Goal: Communication & Community: Participate in discussion

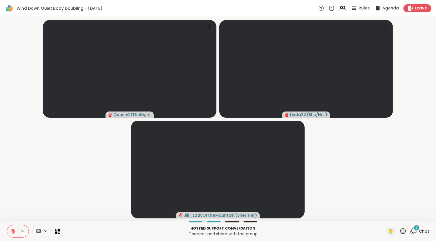
click at [410, 232] on icon at bounding box center [413, 230] width 7 height 7
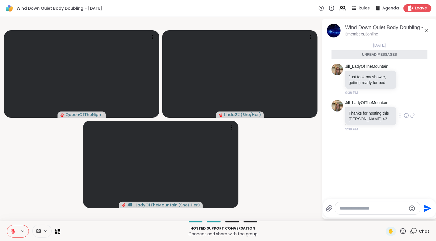
click at [405, 115] on icon at bounding box center [406, 115] width 5 height 6
click at [406, 106] on button "Select Reaction: Heart" at bounding box center [406, 105] width 11 height 11
click at [410, 120] on icon at bounding box center [412, 119] width 5 height 7
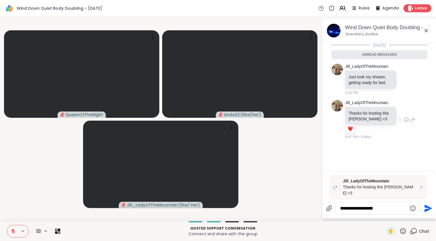
type textarea "**********"
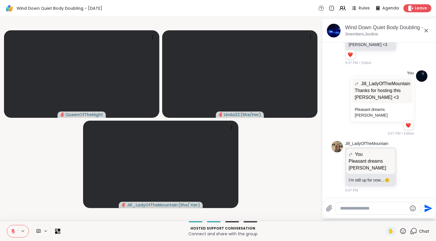
scroll to position [60, 0]
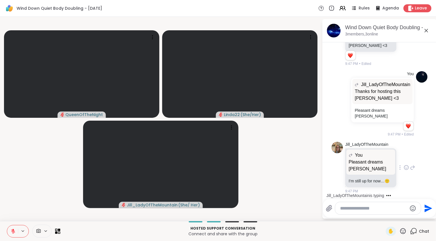
click at [404, 165] on icon at bounding box center [406, 167] width 5 height 6
click at [404, 156] on div "Select Reaction: Heart" at bounding box center [406, 158] width 5 height 5
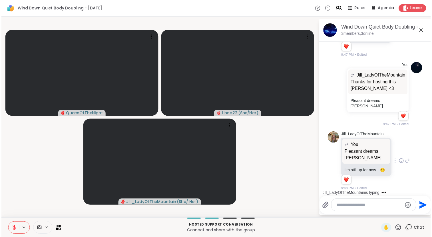
scroll to position [98, 0]
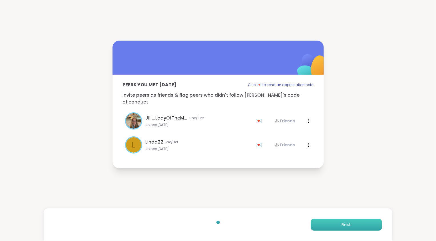
click at [347, 222] on button "Finish" at bounding box center [346, 224] width 71 height 12
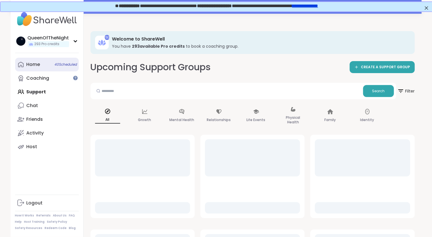
click at [38, 66] on div "Home 40 Scheduled" at bounding box center [34, 64] width 14 height 6
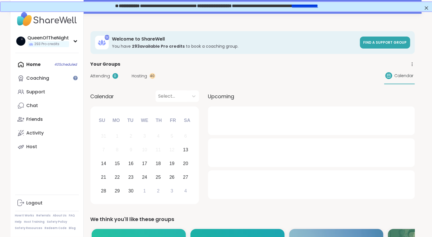
click at [143, 77] on span "Hosting" at bounding box center [139, 76] width 15 height 6
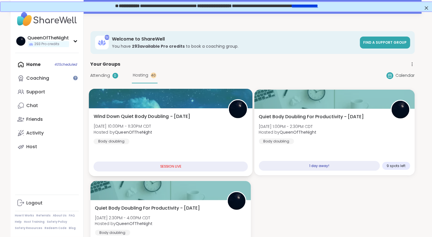
click at [194, 101] on div at bounding box center [171, 98] width 164 height 19
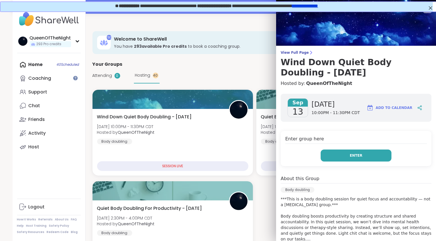
click at [366, 152] on button "Enter" at bounding box center [356, 155] width 71 height 12
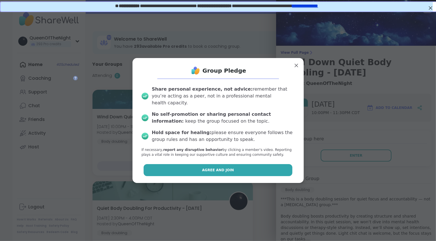
click at [198, 166] on button "Agree and Join" at bounding box center [218, 170] width 149 height 12
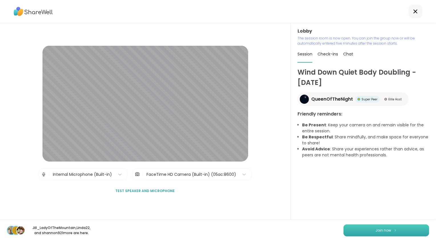
click at [377, 232] on span "Join now" at bounding box center [384, 230] width 16 height 5
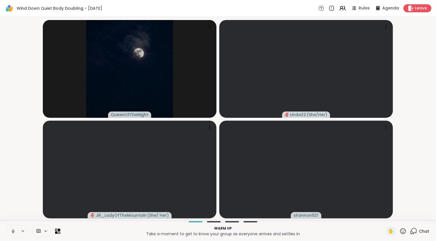
click at [16, 232] on button at bounding box center [12, 231] width 11 height 12
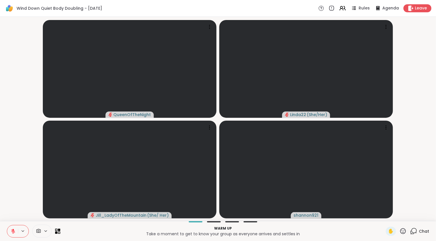
click at [30, 175] on video-player-container "QueenOfTheNight Linda22 ( She/Her ) Jill_LadyOfTheMountain ( She/ Her ) shannon…" at bounding box center [217, 118] width 429 height 199
click at [419, 229] on span "Chat" at bounding box center [424, 231] width 10 height 6
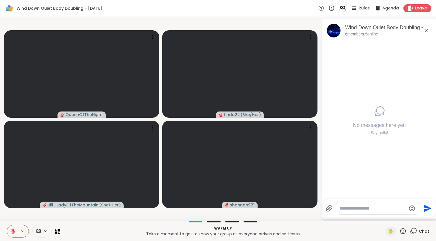
click at [367, 207] on textarea "Type your message" at bounding box center [373, 208] width 67 height 6
type textarea "**********"
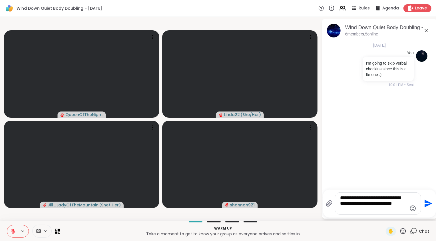
type textarea "**********"
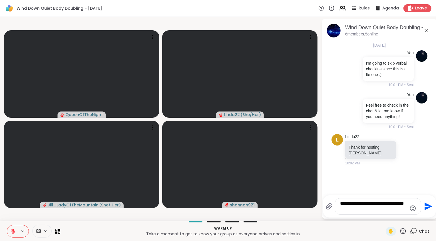
type textarea "**********"
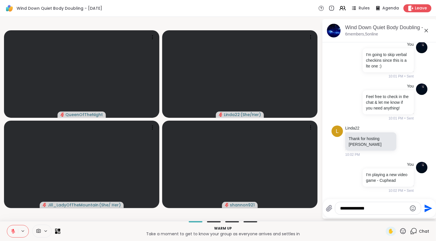
type textarea "**********"
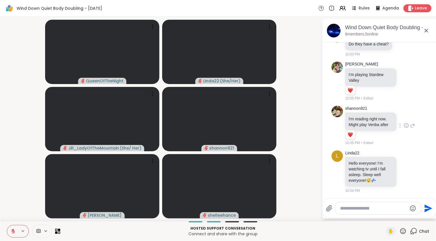
scroll to position [258, 0]
click at [404, 172] on icon at bounding box center [406, 171] width 5 height 6
click at [404, 164] on div "Select Reaction: Heart" at bounding box center [406, 162] width 5 height 5
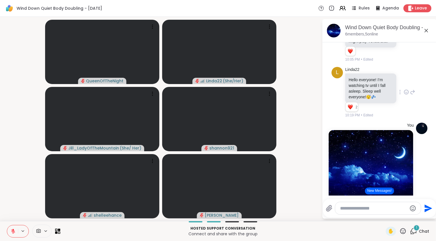
scroll to position [329, 0]
click at [413, 228] on div "1" at bounding box center [416, 227] width 6 height 6
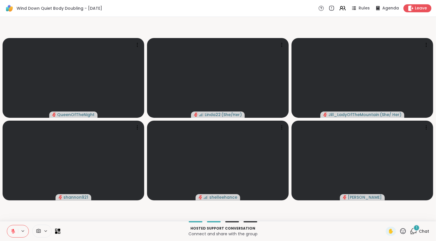
click at [413, 229] on div "1" at bounding box center [416, 227] width 6 height 6
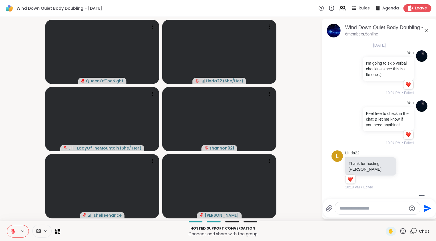
scroll to position [495, 0]
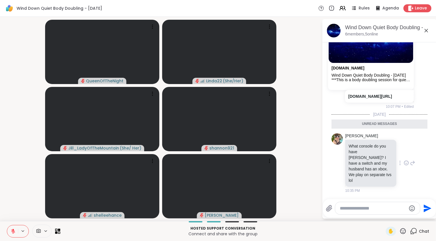
click at [396, 170] on div "What console do you have [PERSON_NAME]? I have a switch and my husband has an x…" at bounding box center [370, 163] width 51 height 47
click at [358, 207] on textarea "Type your message" at bounding box center [373, 208] width 67 height 6
click at [358, 208] on textarea "Type your message" at bounding box center [373, 208] width 67 height 6
type textarea "**********"
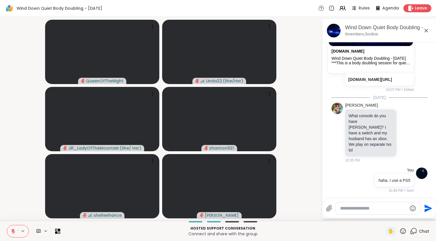
click at [382, 207] on textarea "Type your message" at bounding box center [373, 208] width 67 height 6
type textarea "**********"
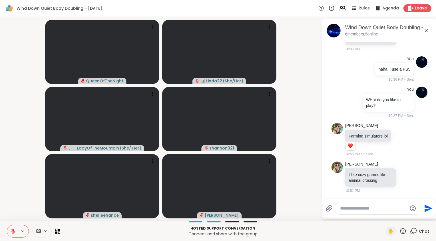
scroll to position [631, 0]
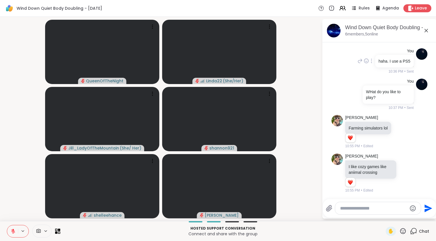
click at [347, 66] on div "You haha. I use a PS5 10:36 PM • Sent" at bounding box center [379, 61] width 96 height 31
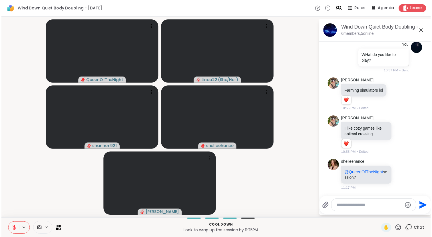
scroll to position [715, 0]
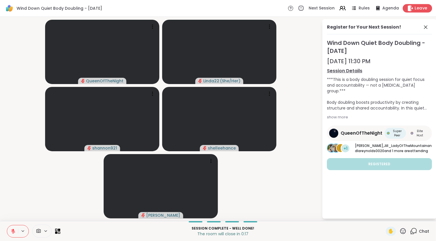
click at [417, 7] on span "Leave" at bounding box center [421, 8] width 13 height 6
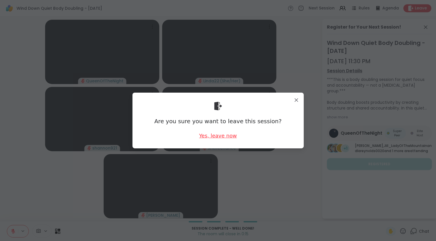
click at [217, 135] on div "Yes, leave now" at bounding box center [218, 135] width 38 height 7
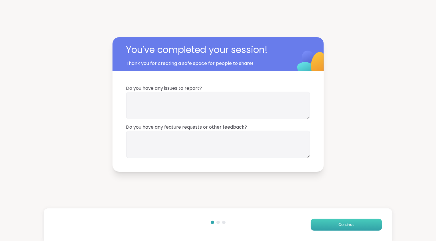
click at [336, 222] on button "Continue" at bounding box center [346, 224] width 71 height 12
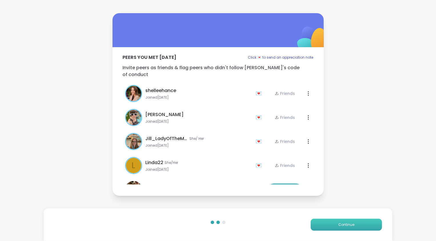
click at [336, 222] on button "Continue" at bounding box center [346, 224] width 71 height 12
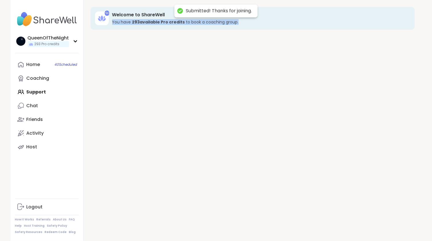
click at [336, 222] on div "293 Welcome to ShareWell You have 293 available Pro credit s to book a coaching…" at bounding box center [253, 120] width 338 height 241
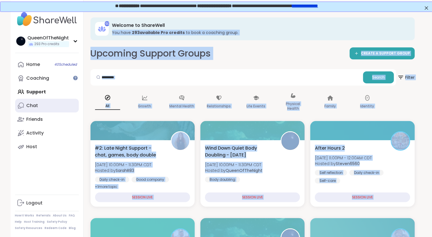
click at [36, 104] on div "Chat" at bounding box center [33, 105] width 12 height 6
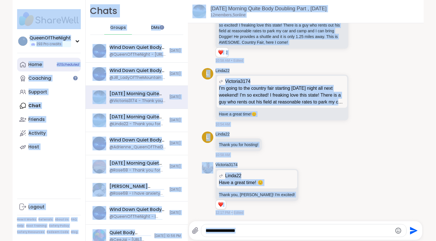
click at [41, 68] on link "Home 40 Scheduled" at bounding box center [49, 65] width 64 height 14
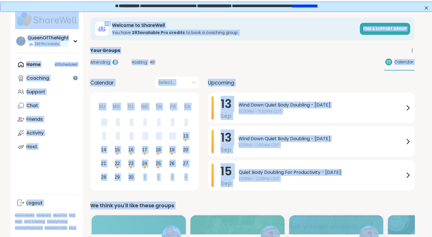
click at [136, 60] on span "Hosting" at bounding box center [139, 62] width 15 height 6
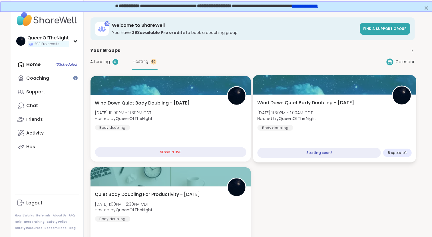
click at [356, 108] on div "Wind Down Quiet Body Doubling - [DATE] [DATE] 11:30PM - 1:00AM CDT Hosted by Qu…" at bounding box center [334, 114] width 154 height 31
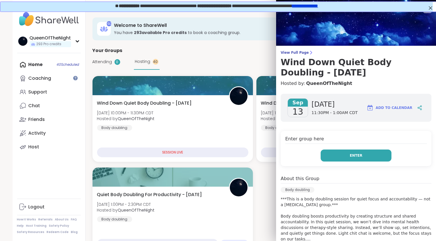
click at [360, 153] on button "Enter" at bounding box center [356, 155] width 71 height 12
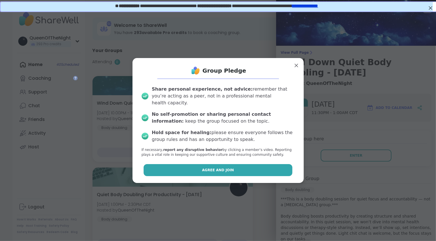
click at [249, 164] on button "Agree and Join" at bounding box center [218, 170] width 149 height 12
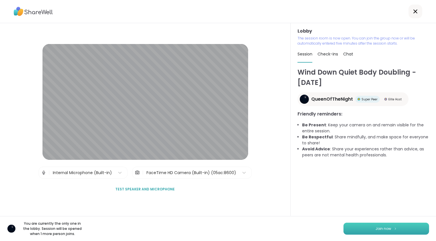
click at [376, 228] on span "Join now" at bounding box center [384, 228] width 16 height 5
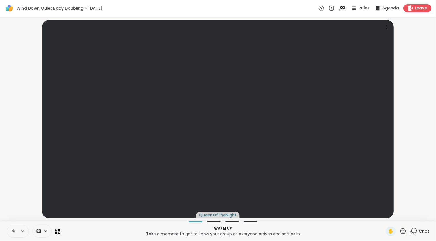
click at [13, 231] on icon at bounding box center [12, 230] width 1 height 3
click at [410, 230] on icon at bounding box center [413, 230] width 7 height 7
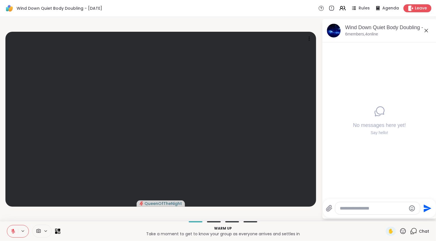
click at [358, 209] on textarea "Type your message" at bounding box center [373, 208] width 67 height 6
type textarea "**********"
drag, startPoint x: 384, startPoint y: 210, endPoint x: 315, endPoint y: 206, distance: 69.5
click at [315, 206] on div "**********" at bounding box center [218, 119] width 436 height 204
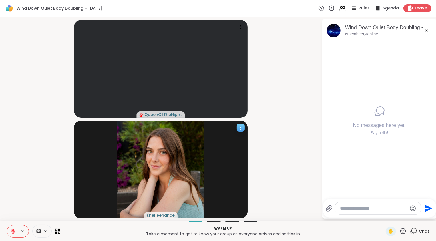
click at [219, 213] on div "shelleehance" at bounding box center [161, 169] width 174 height 98
click at [313, 154] on video-player-container "QueenOfTheNight shelleehance" at bounding box center [160, 118] width 315 height 199
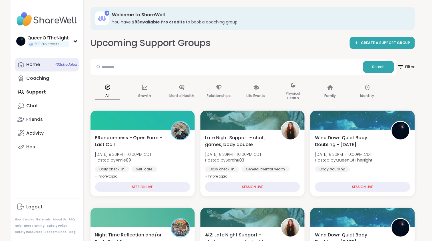
click at [39, 65] on div "Home 40 Scheduled" at bounding box center [34, 64] width 14 height 6
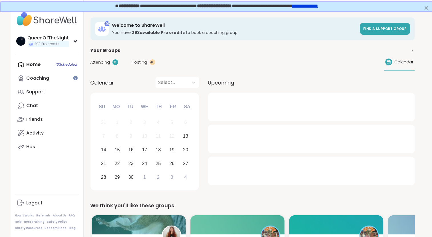
click at [143, 61] on span "Hosting" at bounding box center [139, 62] width 15 height 6
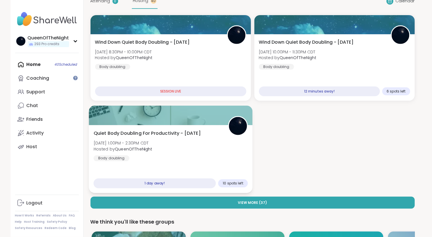
scroll to position [65, 0]
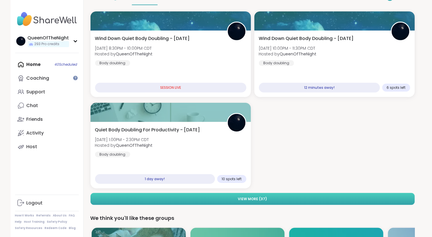
click at [185, 198] on button "View More ( 37 )" at bounding box center [252, 199] width 324 height 12
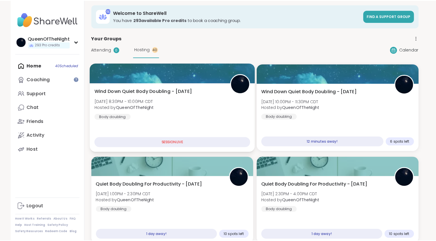
scroll to position [13, 0]
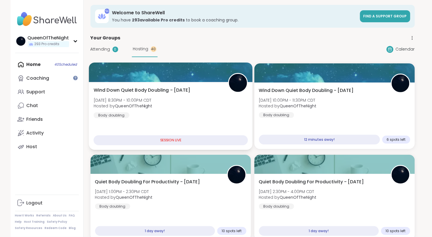
click at [187, 110] on div "Wind Down Quiet Body Doubling - Saturday Sat, Sep 13 | 8:30PM - 10:00PM CDT Hos…" at bounding box center [170, 102] width 154 height 31
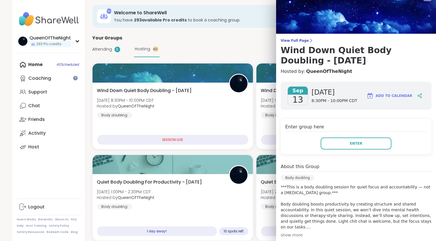
scroll to position [0, 0]
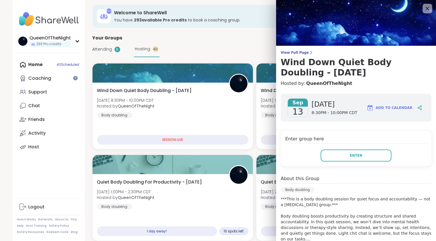
click at [424, 10] on icon at bounding box center [427, 8] width 7 height 7
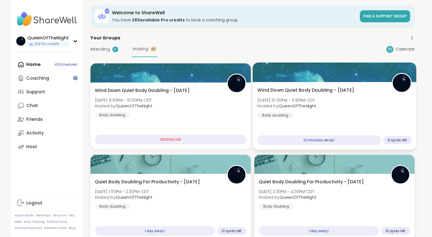
click at [341, 85] on div "Wind Down Quiet Body Doubling - Saturday Sat, Sep 13 | 10:00PM - 11:30PM CDT Ho…" at bounding box center [335, 116] width 164 height 68
